Goal: Communication & Community: Ask a question

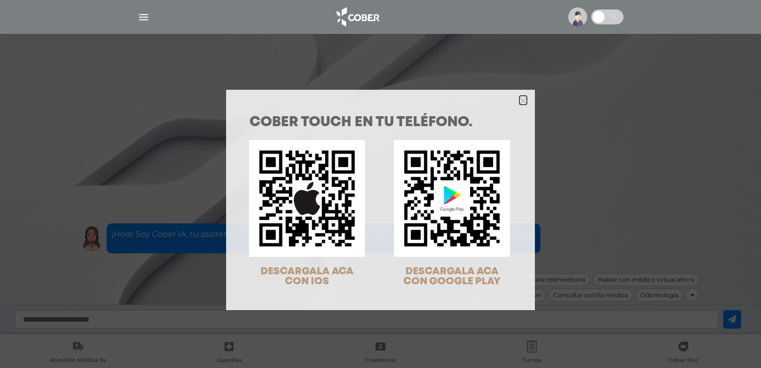
click at [520, 102] on icon "Close" at bounding box center [523, 100] width 7 height 7
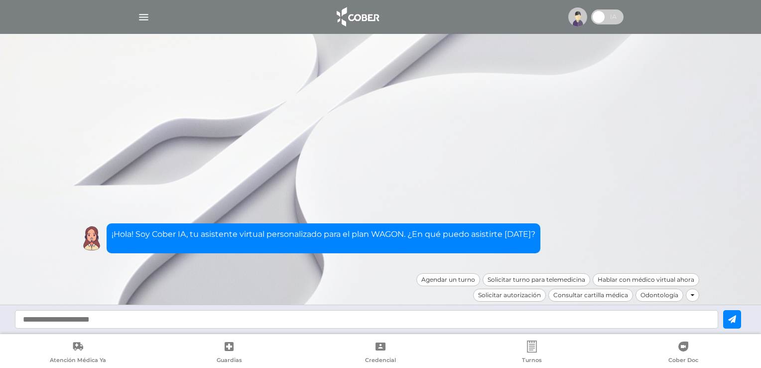
click at [351, 319] on input "text" at bounding box center [367, 319] width 704 height 18
click at [319, 341] on link "Credencial" at bounding box center [380, 352] width 151 height 25
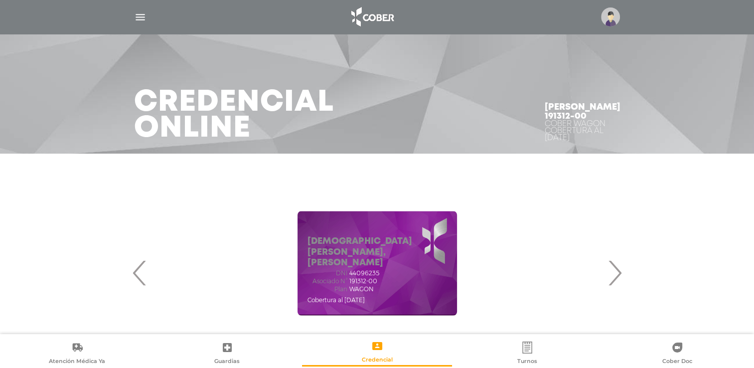
click at [604, 17] on img at bounding box center [610, 16] width 19 height 19
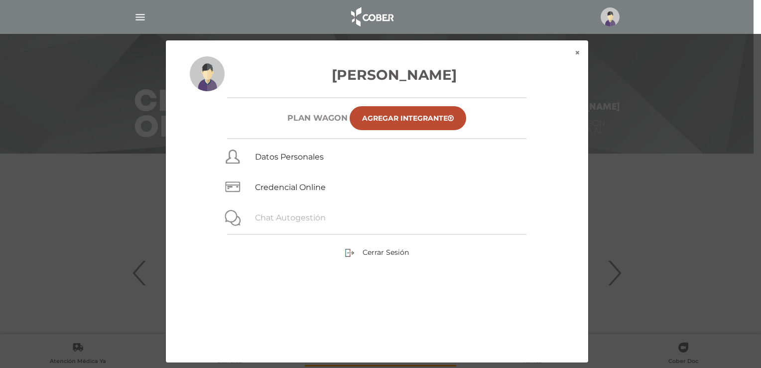
click at [323, 218] on link "Chat Autogestión" at bounding box center [290, 217] width 71 height 9
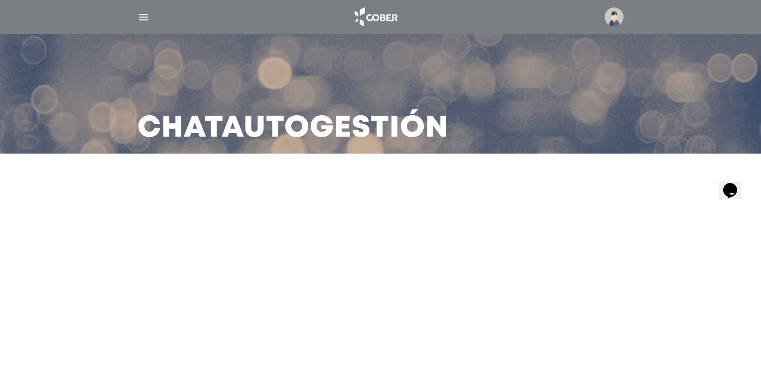
click at [732, 183] on icon "Widget de Chat" at bounding box center [731, 190] width 14 height 15
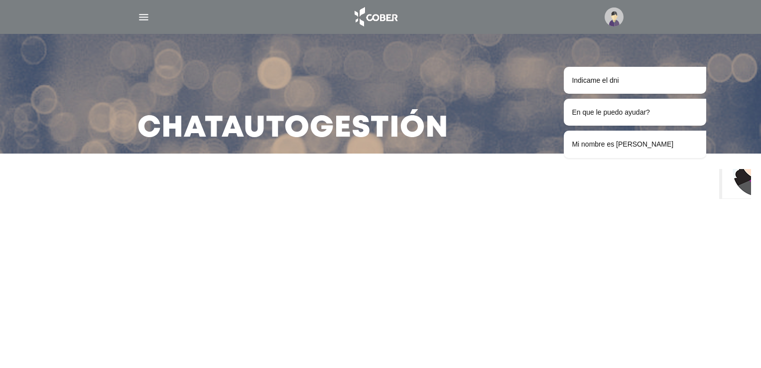
click at [732, 186] on img "Widget de Chat" at bounding box center [760, 162] width 74 height 74
click at [745, 193] on img "Widget de Chat" at bounding box center [760, 162] width 74 height 74
click at [745, 184] on img "Widget de Chat" at bounding box center [760, 162] width 74 height 74
click at [732, 184] on img "Widget de Chat" at bounding box center [760, 162] width 74 height 74
click at [729, 184] on img "Widget de Chat" at bounding box center [760, 162] width 74 height 74
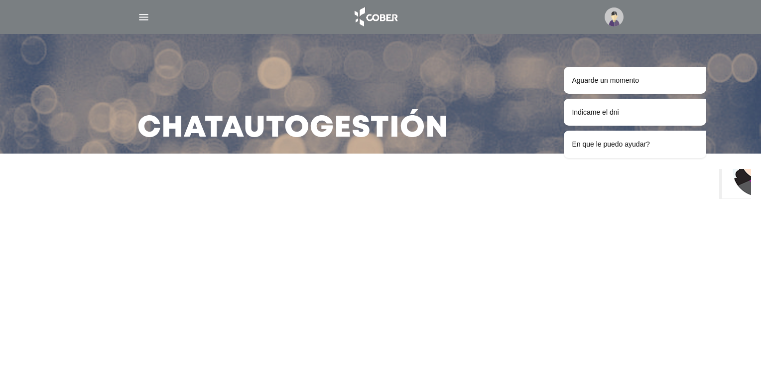
click at [733, 191] on img "Widget de Chat" at bounding box center [760, 162] width 74 height 74
click at [737, 188] on img "Widget de Chat" at bounding box center [760, 162] width 74 height 74
click at [736, 185] on img "Widget de Chat" at bounding box center [760, 162] width 74 height 74
click at [738, 181] on img "Widget de Chat" at bounding box center [760, 162] width 74 height 74
click at [737, 189] on img "Widget de Chat" at bounding box center [760, 162] width 74 height 74
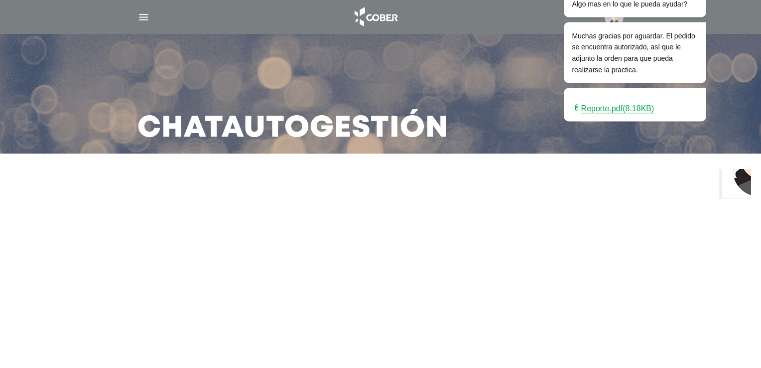
click at [737, 182] on img "Widget de Chat" at bounding box center [760, 162] width 74 height 74
click at [734, 178] on img "Widget de Chat" at bounding box center [760, 162] width 74 height 74
click at [741, 180] on img "Widget de Chat" at bounding box center [760, 162] width 74 height 74
click at [726, 180] on img "Widget de Chat" at bounding box center [760, 162] width 74 height 74
click at [732, 188] on img "Widget de Chat" at bounding box center [760, 162] width 74 height 74
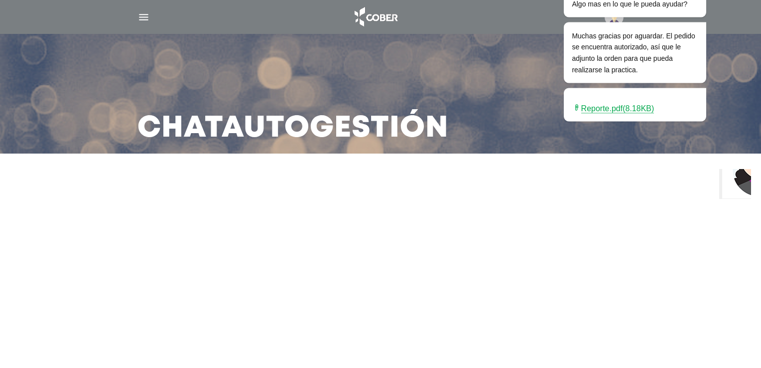
click at [731, 186] on img "Widget de Chat" at bounding box center [760, 162] width 74 height 74
click at [728, 188] on img "Widget de Chat" at bounding box center [760, 162] width 74 height 74
click at [739, 186] on img "Widget de Chat" at bounding box center [760, 162] width 74 height 74
click at [736, 188] on img "Widget de Chat" at bounding box center [760, 162] width 74 height 74
click at [737, 189] on img "Widget de Chat" at bounding box center [760, 162] width 74 height 74
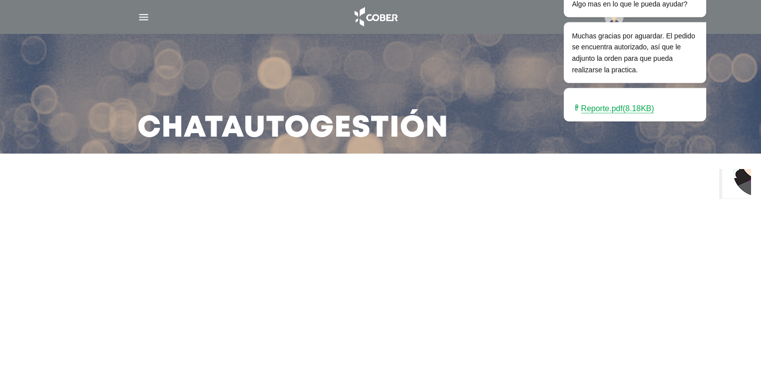
click at [740, 190] on img "Widget de Chat" at bounding box center [760, 162] width 74 height 74
click at [743, 183] on img "Widget de Chat" at bounding box center [760, 162] width 74 height 74
click at [735, 187] on img "Widget de Chat" at bounding box center [760, 162] width 74 height 74
click at [732, 183] on img "Widget de Chat" at bounding box center [760, 162] width 74 height 74
click at [732, 180] on img "Widget de Chat" at bounding box center [760, 162] width 74 height 74
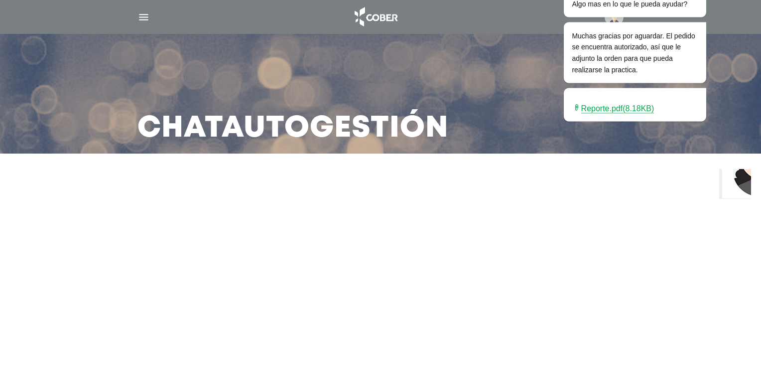
click at [730, 190] on img "Widget de Chat" at bounding box center [760, 162] width 74 height 74
click at [737, 182] on img "Widget de Chat" at bounding box center [760, 162] width 74 height 74
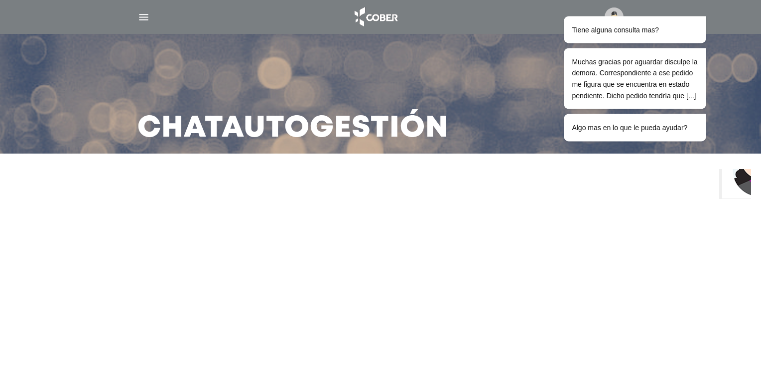
click at [742, 186] on img "Widget de Chat" at bounding box center [760, 162] width 74 height 74
click at [743, 188] on img "Widget de Chat" at bounding box center [760, 162] width 74 height 74
click at [735, 180] on img "Widget de Chat" at bounding box center [760, 162] width 74 height 74
